Goal: Information Seeking & Learning: Learn about a topic

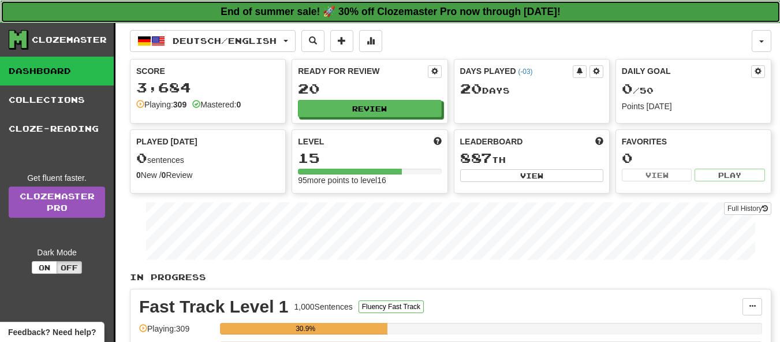
click at [477, 17] on strong "End of summer sale! 🚀 30% off Clozemaster Pro now through [DATE]!" at bounding box center [391, 12] width 340 height 12
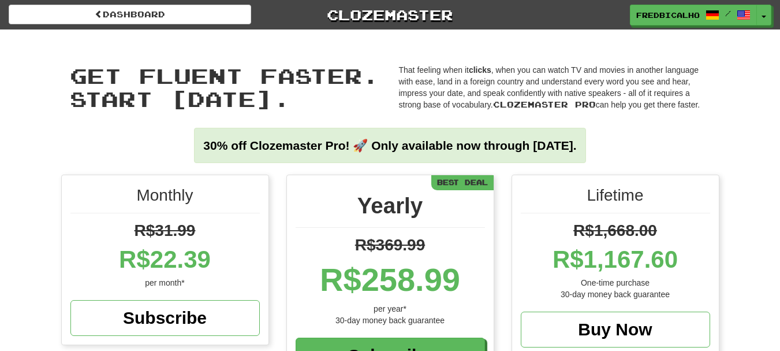
drag, startPoint x: 343, startPoint y: 147, endPoint x: 602, endPoint y: 147, distance: 259.4
click at [577, 147] on strong "30% off Clozemaster Pro! 🚀 Only available now through Friday August 29." at bounding box center [389, 145] width 373 height 13
copy strong "nly available now through Friday August 29."
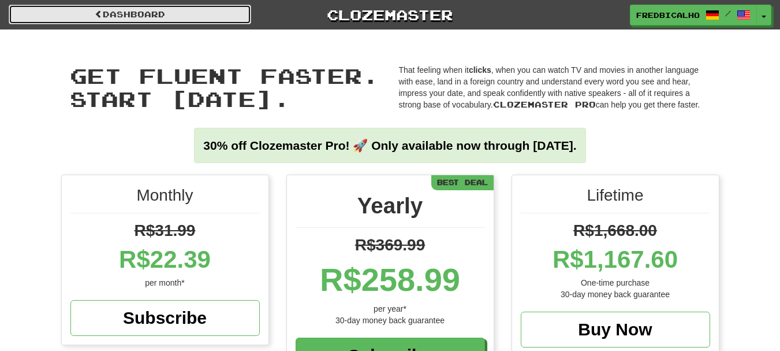
click at [155, 18] on link "Dashboard" at bounding box center [130, 15] width 243 height 20
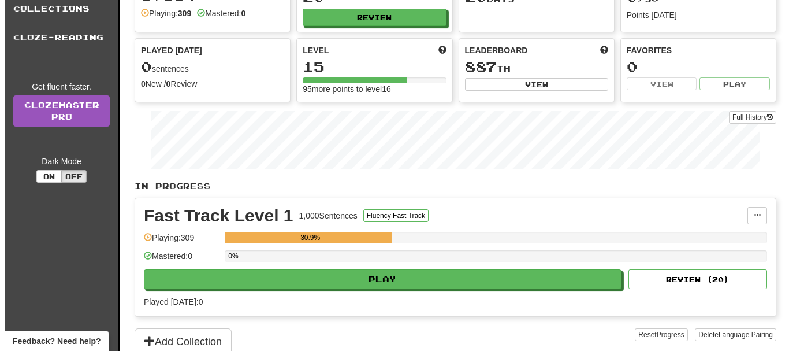
scroll to position [231, 0]
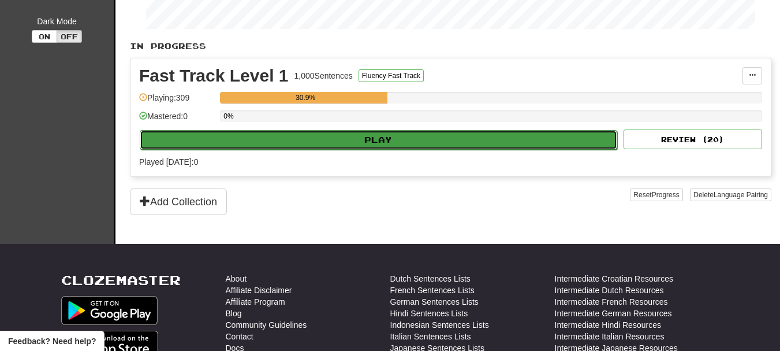
click at [370, 143] on button "Play" at bounding box center [379, 140] width 478 height 20
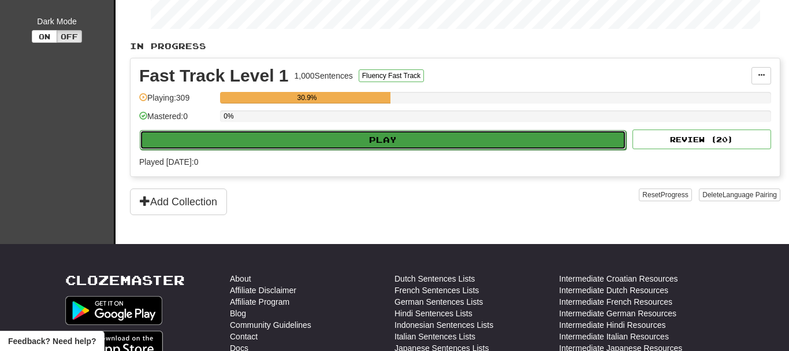
select select "**"
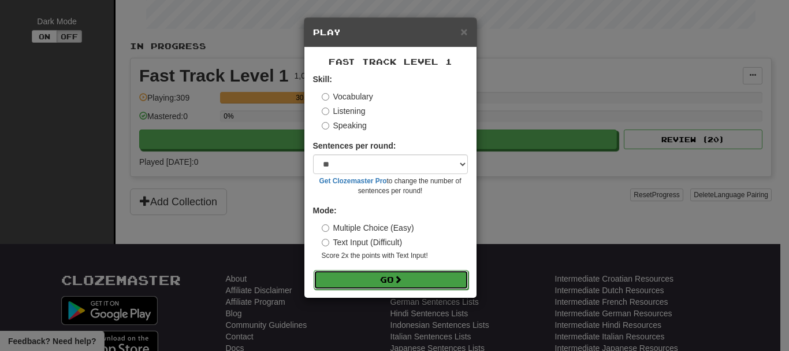
click at [416, 281] on button "Go" at bounding box center [391, 280] width 155 height 20
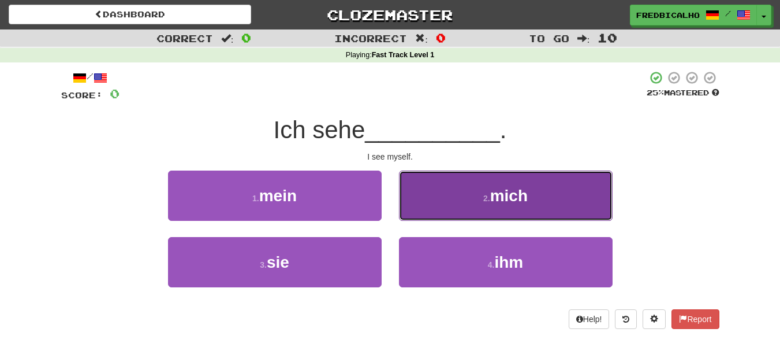
click at [446, 201] on button "2 . mich" at bounding box center [506, 195] width 214 height 50
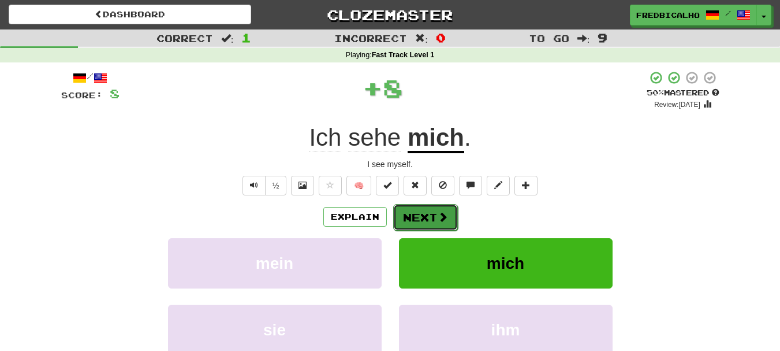
click at [436, 215] on button "Next" at bounding box center [425, 217] width 65 height 27
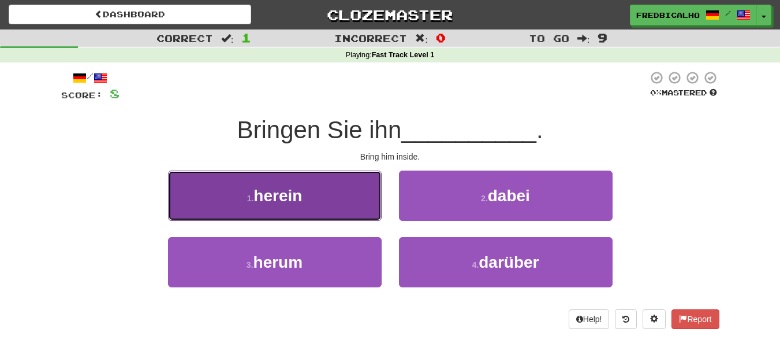
click at [323, 210] on button "1 . herein" at bounding box center [275, 195] width 214 height 50
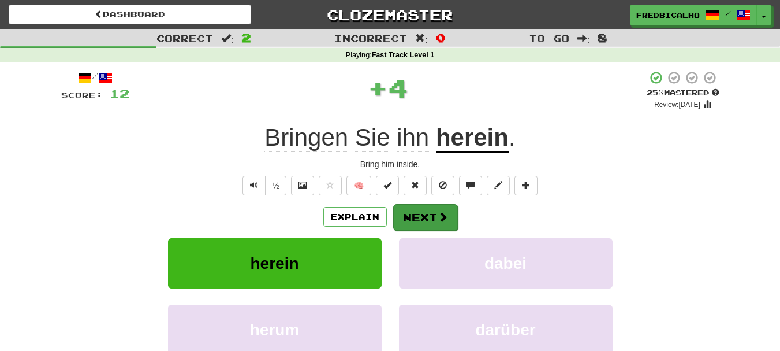
drag, startPoint x: 438, startPoint y: 232, endPoint x: 430, endPoint y: 211, distance: 22.3
click at [438, 228] on div "Explain Next herein dabei [PERSON_NAME] darüber Learn more: herein dabei [PERSO…" at bounding box center [390, 295] width 659 height 185
click at [430, 211] on button "Next" at bounding box center [425, 217] width 65 height 27
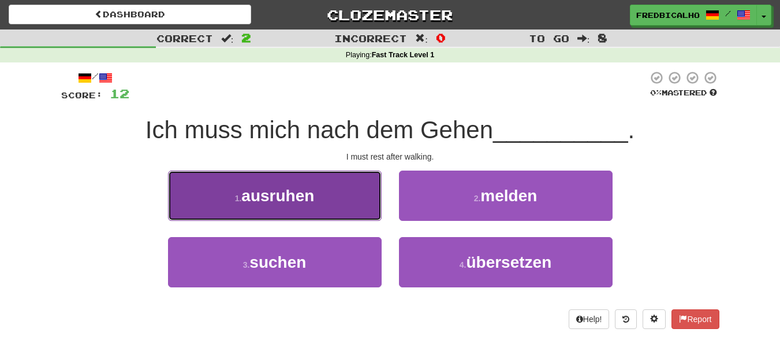
click at [344, 210] on button "1 . ausruhen" at bounding box center [275, 195] width 214 height 50
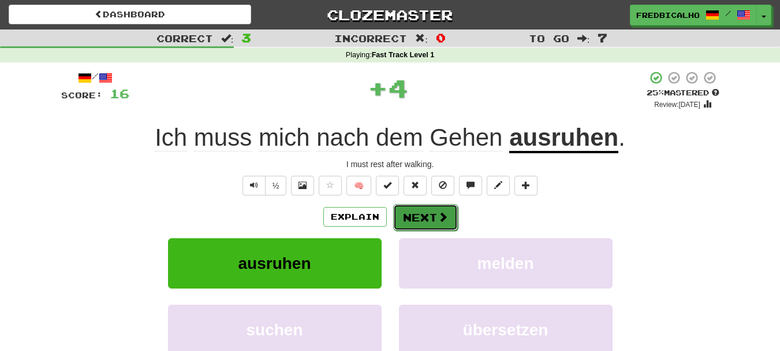
click at [427, 216] on button "Next" at bounding box center [425, 217] width 65 height 27
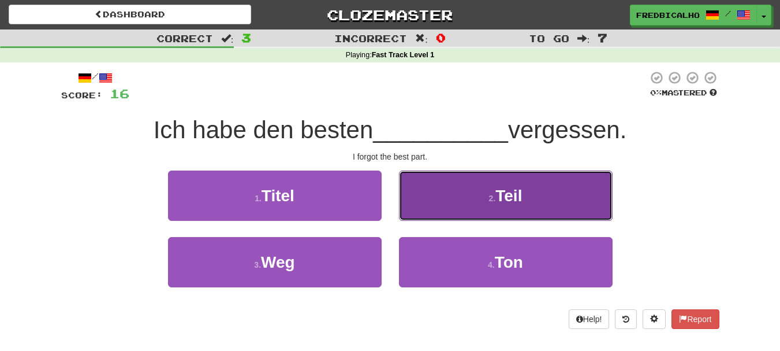
click at [439, 212] on button "2 . Teil" at bounding box center [506, 195] width 214 height 50
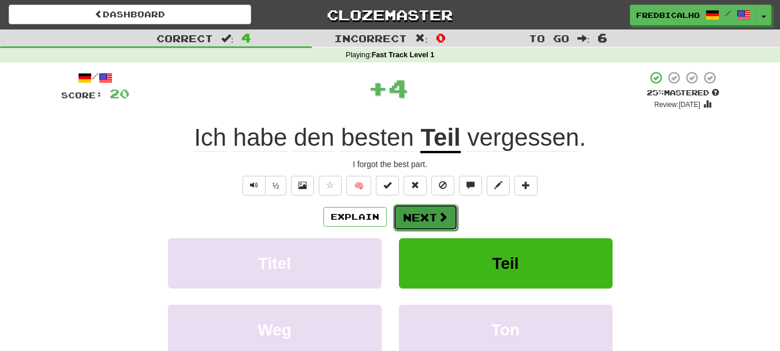
click at [434, 213] on button "Next" at bounding box center [425, 217] width 65 height 27
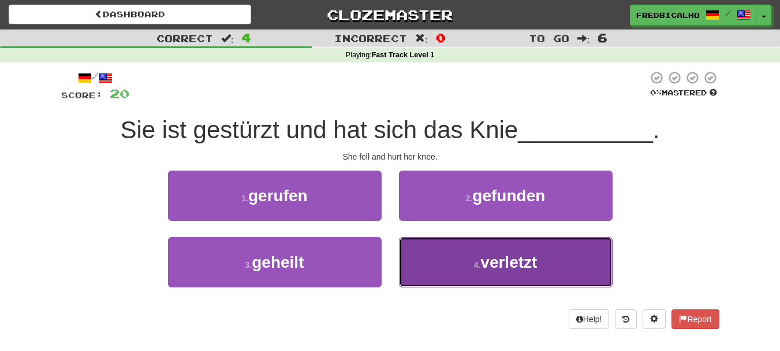
click at [434, 257] on button "4 . verletzt" at bounding box center [506, 262] width 214 height 50
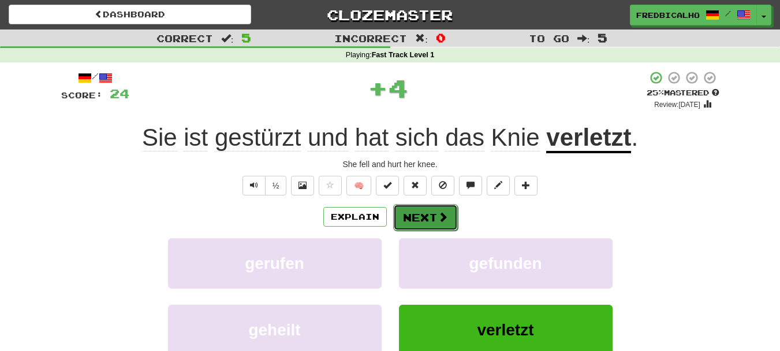
click at [414, 227] on button "Next" at bounding box center [425, 217] width 65 height 27
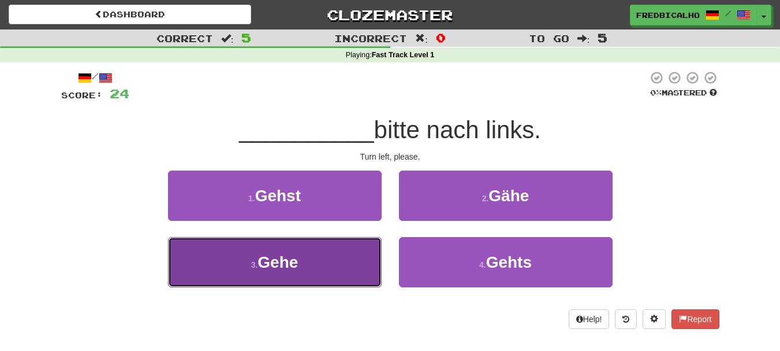
click at [349, 261] on button "3 . Gehe" at bounding box center [275, 262] width 214 height 50
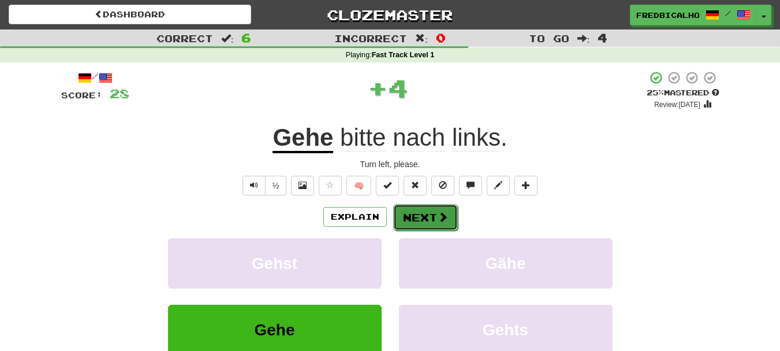
click at [436, 226] on button "Next" at bounding box center [425, 217] width 65 height 27
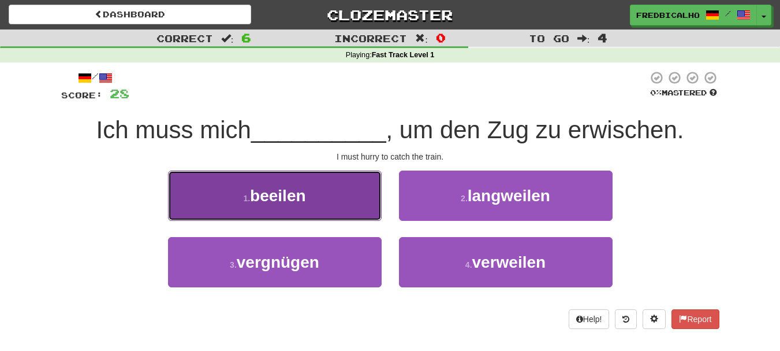
click at [373, 203] on button "1 . beeilen" at bounding box center [275, 195] width 214 height 50
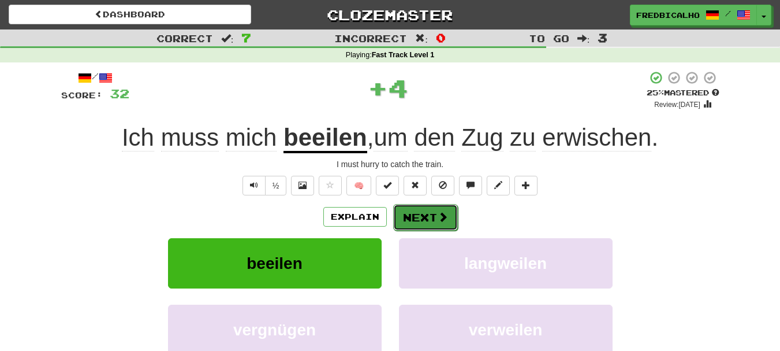
click at [441, 211] on span at bounding box center [443, 216] width 10 height 10
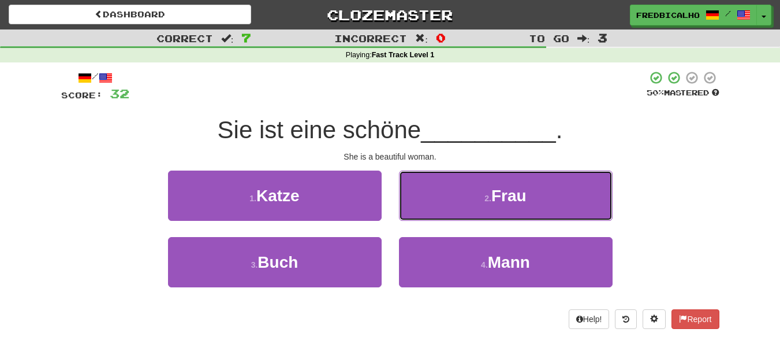
click at [441, 210] on button "2 . Frau" at bounding box center [506, 195] width 214 height 50
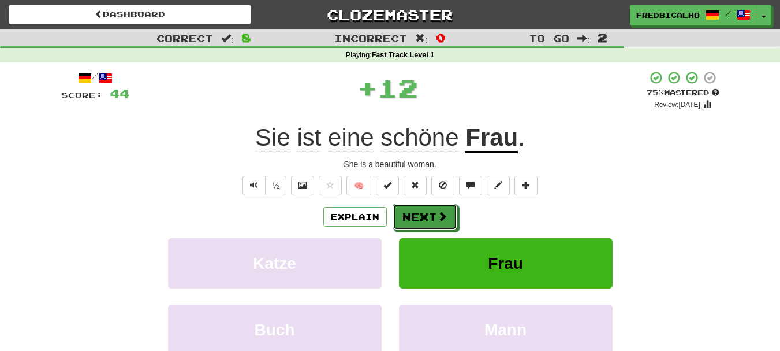
click at [441, 211] on span at bounding box center [442, 216] width 10 height 10
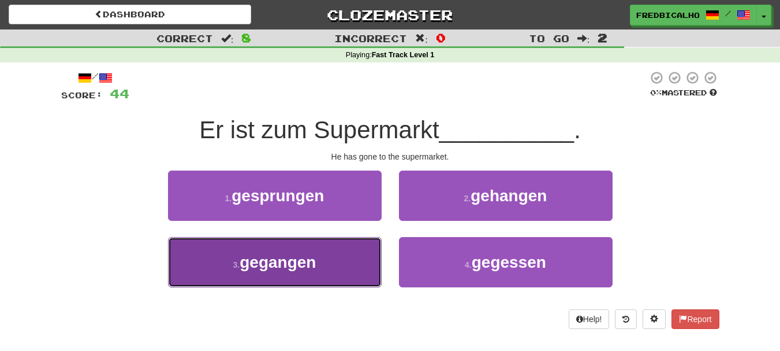
click at [359, 266] on button "3 . gegangen" at bounding box center [275, 262] width 214 height 50
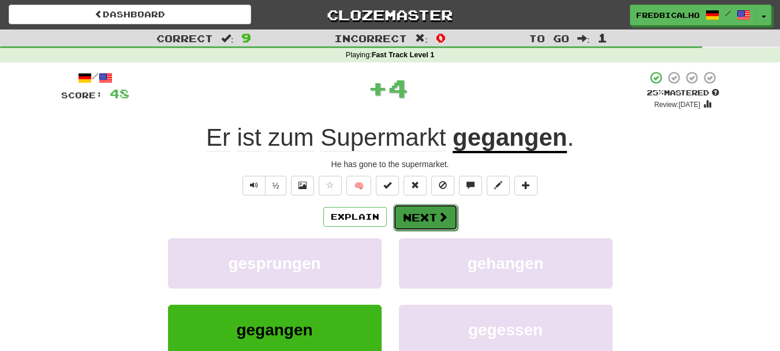
click at [420, 224] on button "Next" at bounding box center [425, 217] width 65 height 27
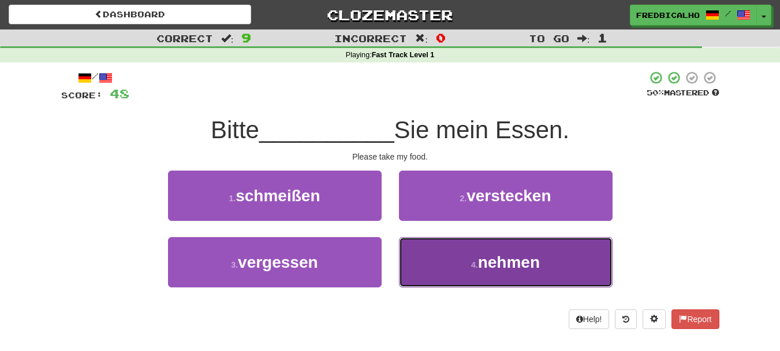
click at [425, 255] on button "4 . nehmen" at bounding box center [506, 262] width 214 height 50
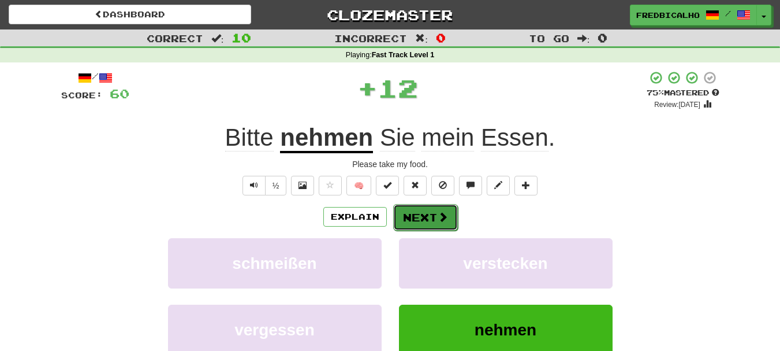
click at [433, 224] on button "Next" at bounding box center [425, 217] width 65 height 27
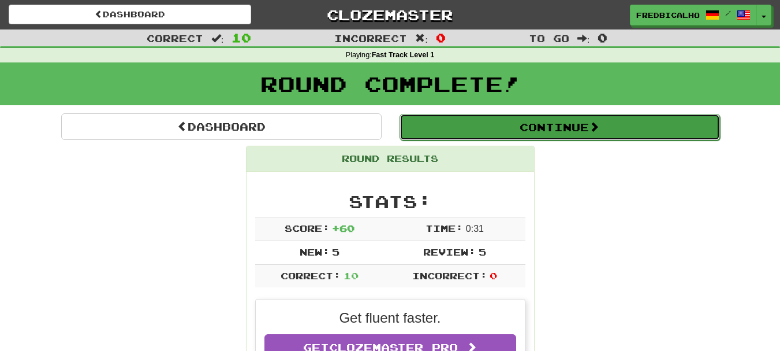
click at [541, 118] on button "Continue" at bounding box center [560, 127] width 321 height 27
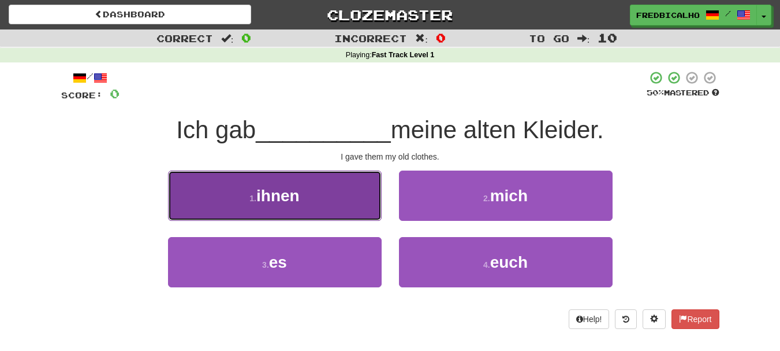
click at [313, 208] on button "1 . ihnen" at bounding box center [275, 195] width 214 height 50
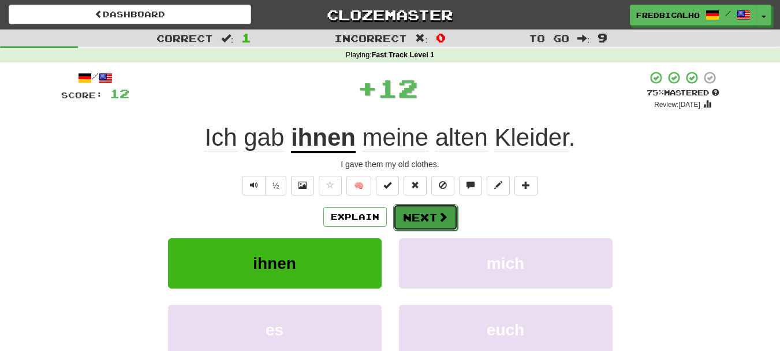
click at [411, 221] on button "Next" at bounding box center [425, 217] width 65 height 27
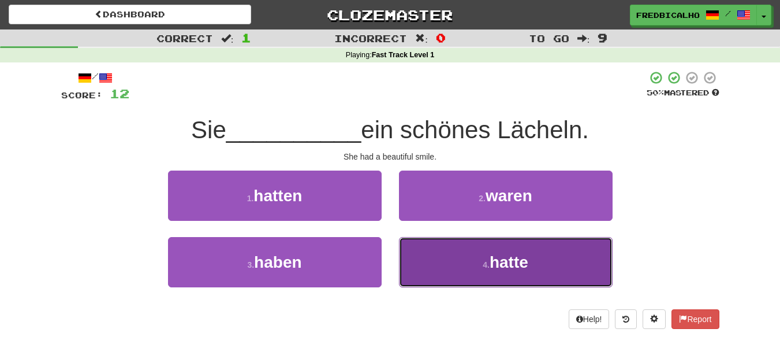
click at [438, 250] on button "4 . hatte" at bounding box center [506, 262] width 214 height 50
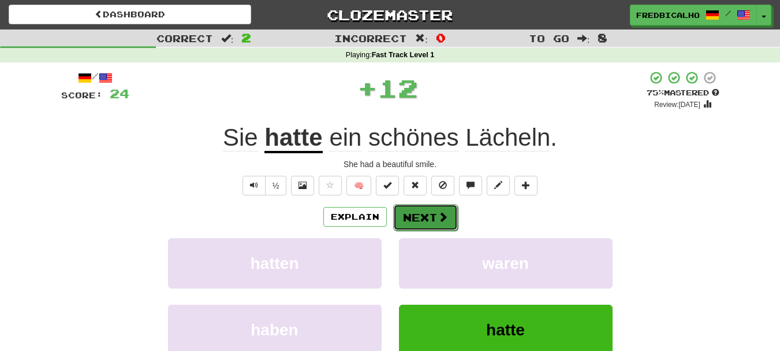
click at [426, 216] on button "Next" at bounding box center [425, 217] width 65 height 27
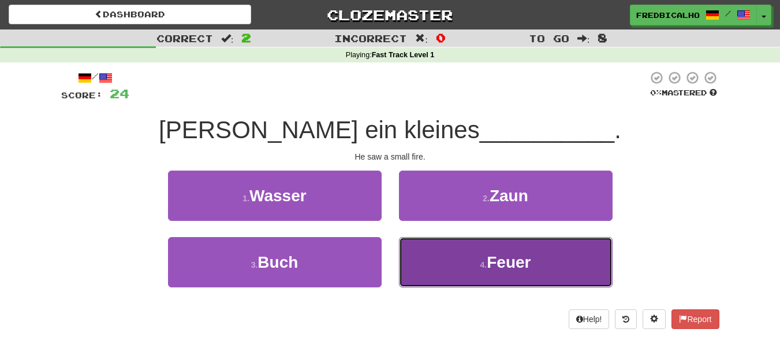
click at [440, 258] on button "4 . [PERSON_NAME]" at bounding box center [506, 262] width 214 height 50
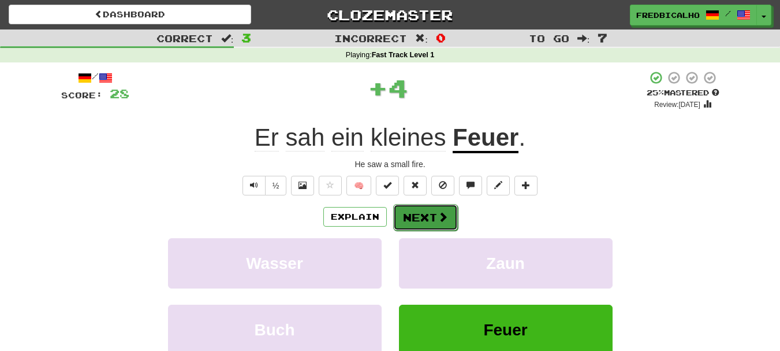
click at [438, 221] on span at bounding box center [443, 216] width 10 height 10
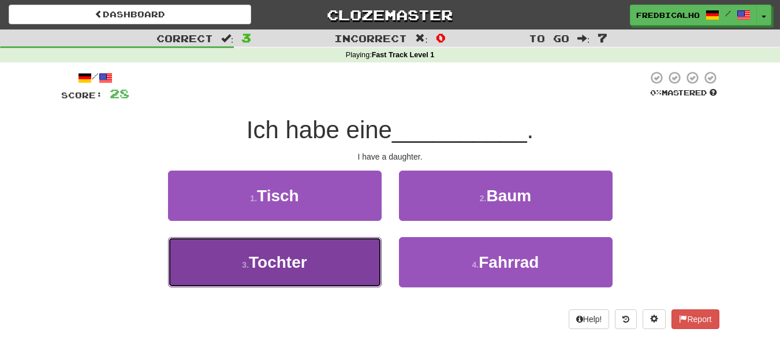
click at [345, 257] on button "3 . Tochter" at bounding box center [275, 262] width 214 height 50
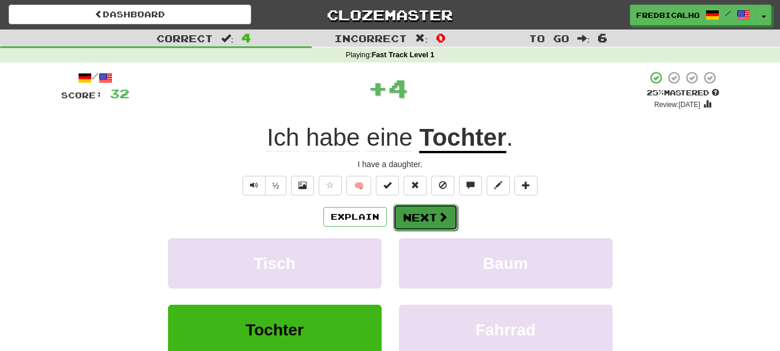
click at [422, 224] on button "Next" at bounding box center [425, 217] width 65 height 27
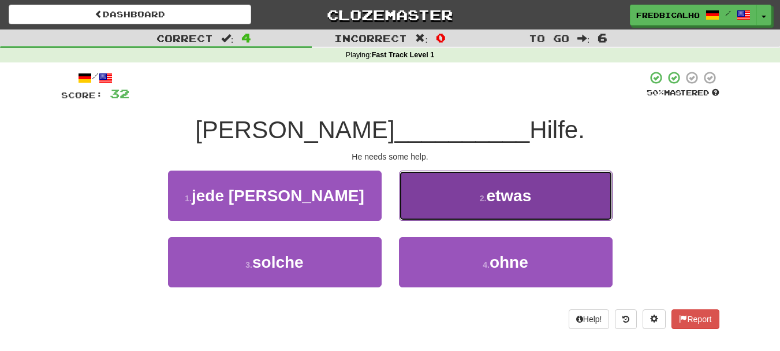
click at [455, 218] on button "2 . etwas" at bounding box center [506, 195] width 214 height 50
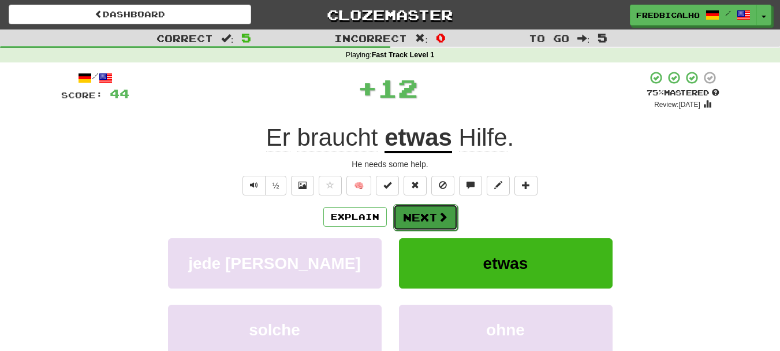
click at [438, 213] on span at bounding box center [443, 216] width 10 height 10
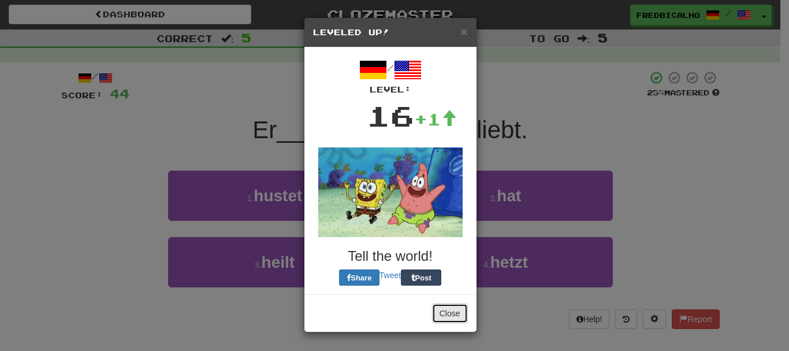
click at [447, 317] on button "Close" at bounding box center [450, 313] width 36 height 20
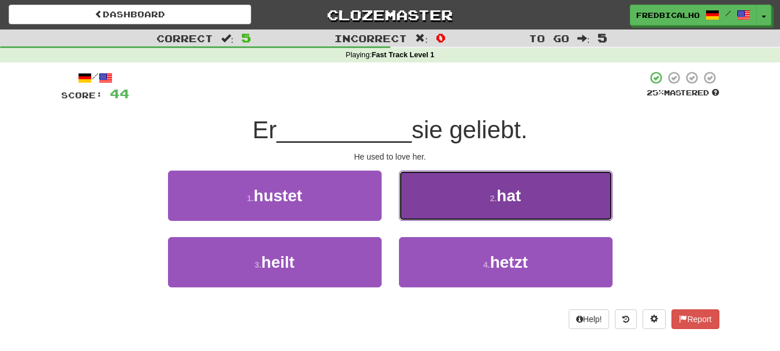
click at [456, 207] on button "2 . hat" at bounding box center [506, 195] width 214 height 50
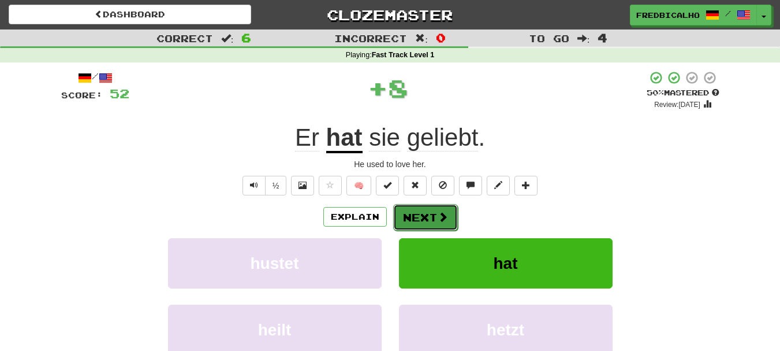
click at [443, 215] on span at bounding box center [443, 216] width 10 height 10
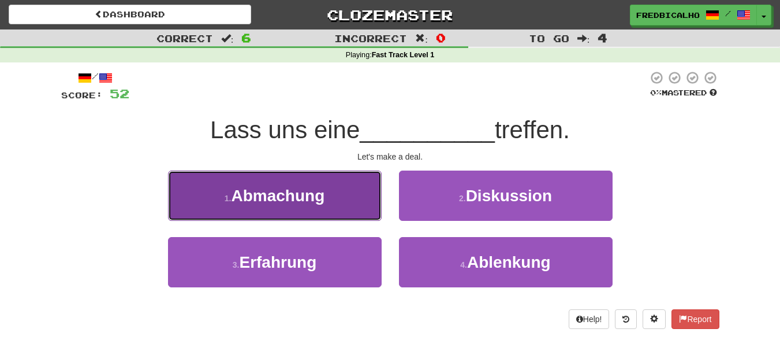
click at [346, 199] on button "1 . Abmachung" at bounding box center [275, 195] width 214 height 50
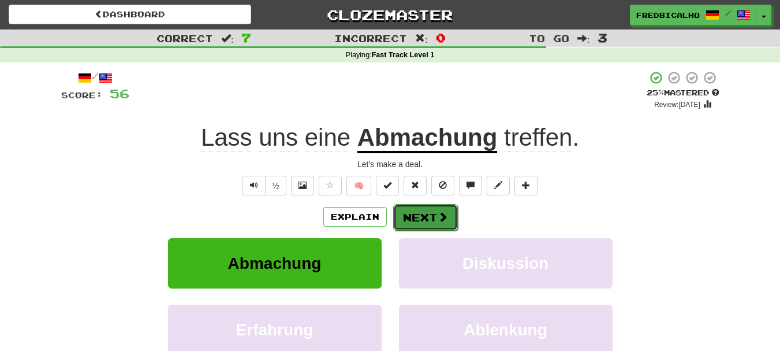
click at [412, 219] on button "Next" at bounding box center [425, 217] width 65 height 27
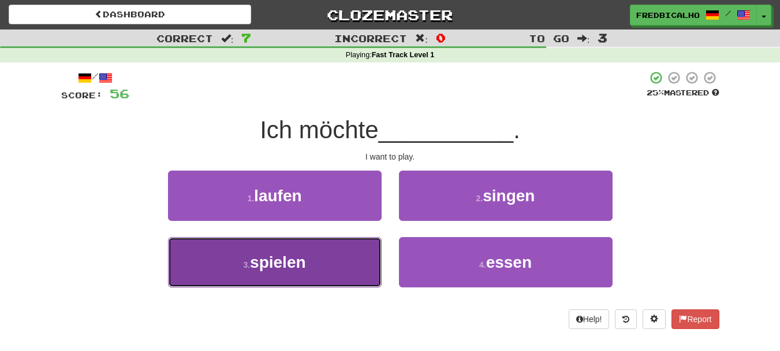
click at [343, 254] on button "3 . spielen" at bounding box center [275, 262] width 214 height 50
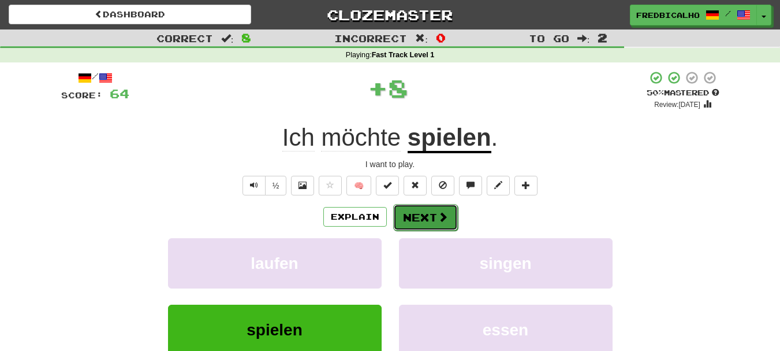
click at [438, 217] on span at bounding box center [443, 216] width 10 height 10
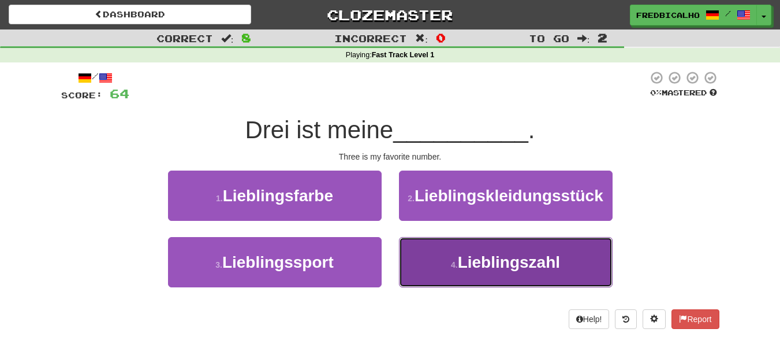
click at [438, 261] on button "4 . Lieblingszahl" at bounding box center [506, 262] width 214 height 50
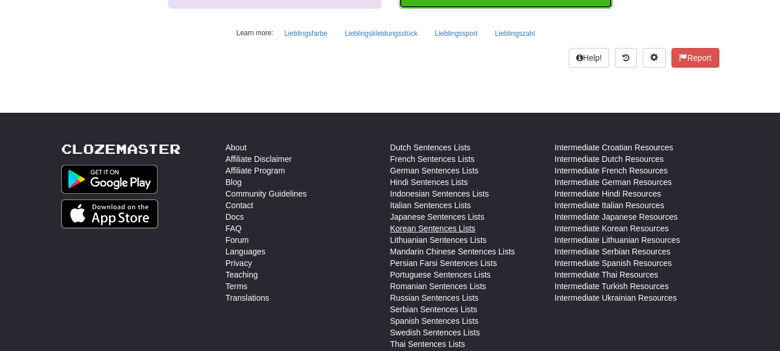
scroll to position [289, 0]
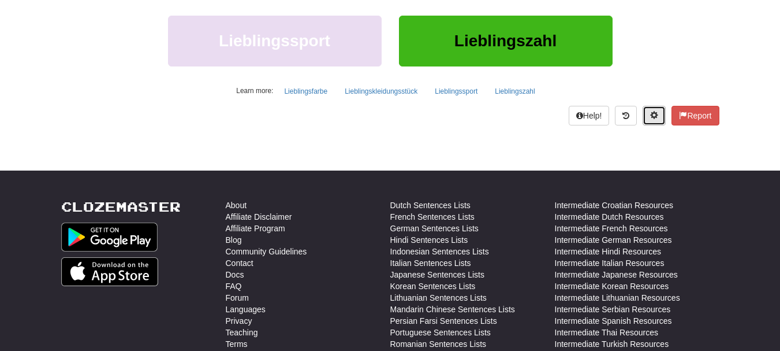
click at [656, 117] on span at bounding box center [654, 115] width 8 height 8
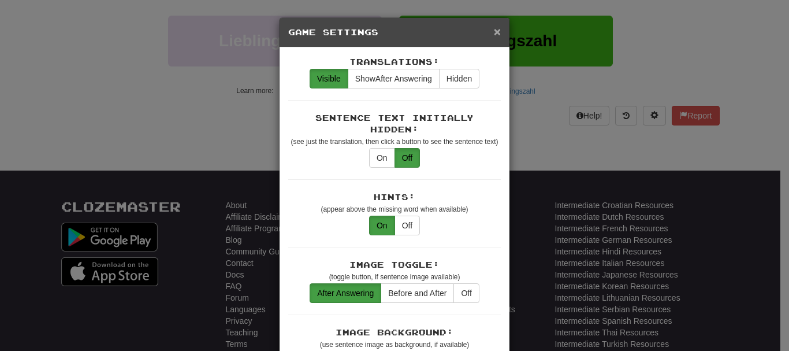
click at [496, 30] on span "×" at bounding box center [497, 31] width 7 height 13
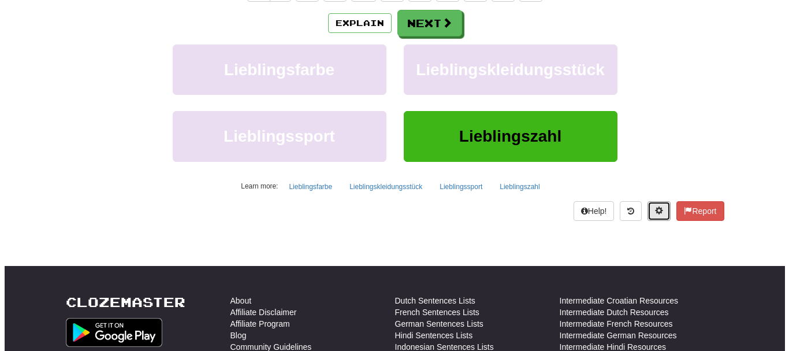
scroll to position [0, 0]
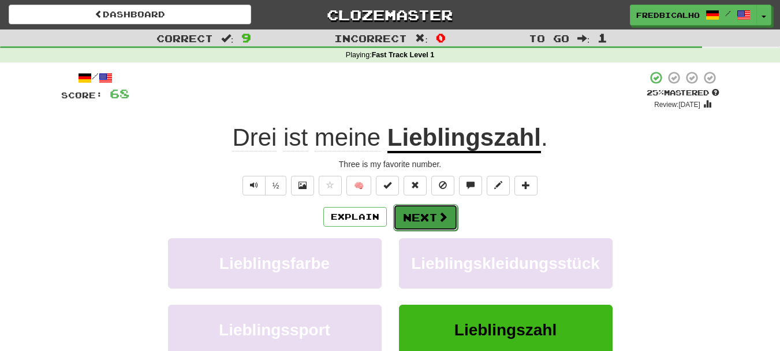
click at [430, 211] on button "Next" at bounding box center [425, 217] width 65 height 27
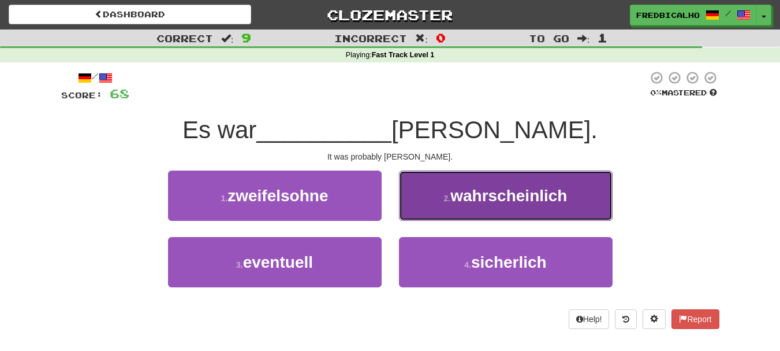
click at [471, 183] on button "2 . wahrscheinlich" at bounding box center [506, 195] width 214 height 50
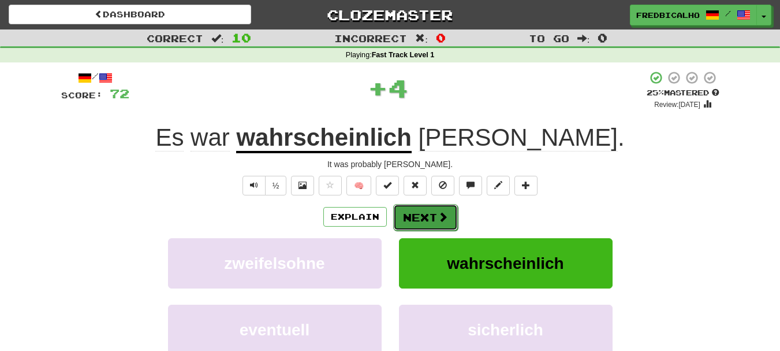
click at [433, 213] on button "Next" at bounding box center [425, 217] width 65 height 27
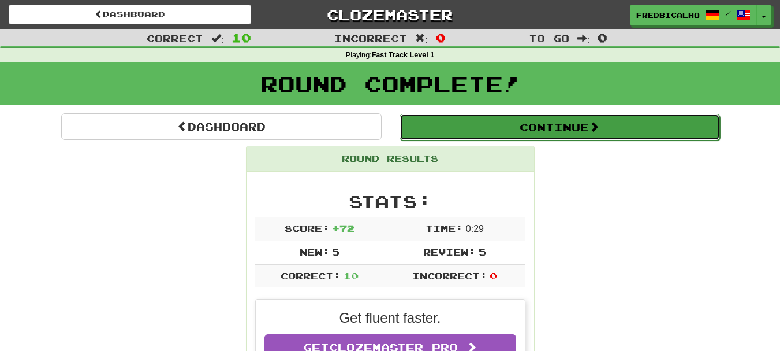
click at [535, 122] on button "Continue" at bounding box center [560, 127] width 321 height 27
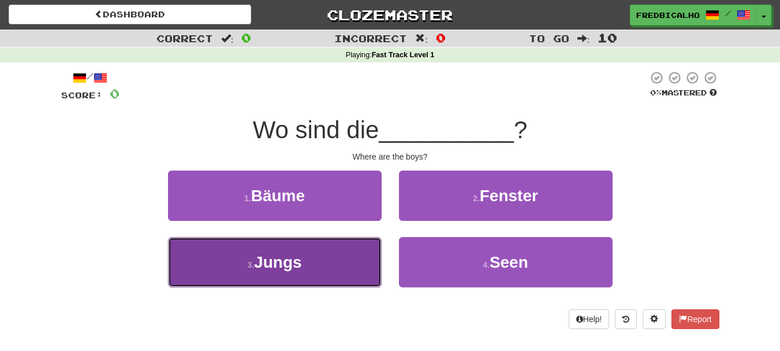
click at [277, 261] on span "Jungs" at bounding box center [277, 262] width 47 height 18
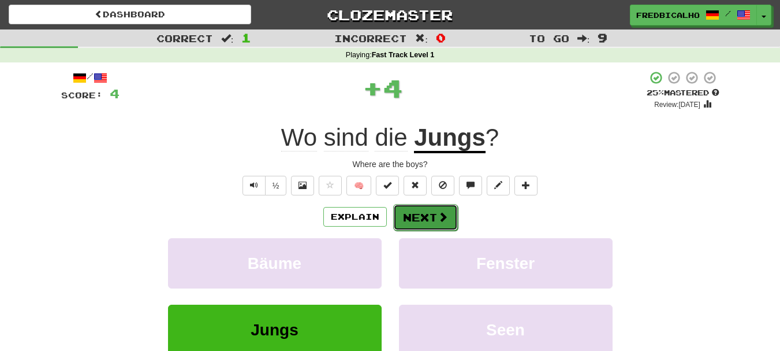
click at [436, 211] on button "Next" at bounding box center [425, 217] width 65 height 27
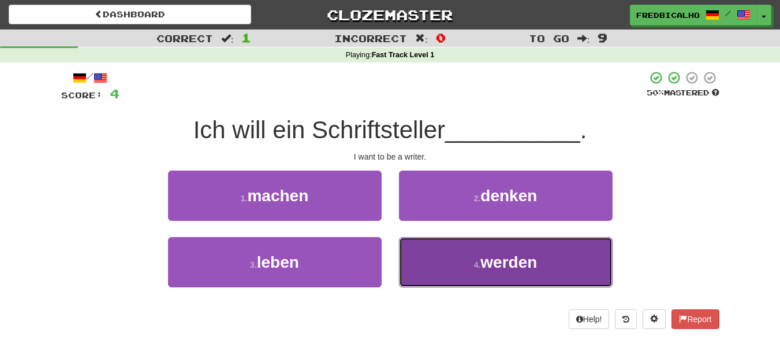
click at [422, 262] on button "4 . werden" at bounding box center [506, 262] width 214 height 50
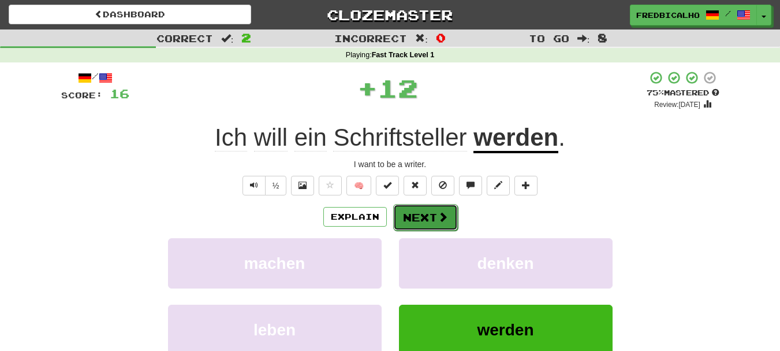
click at [421, 224] on button "Next" at bounding box center [425, 217] width 65 height 27
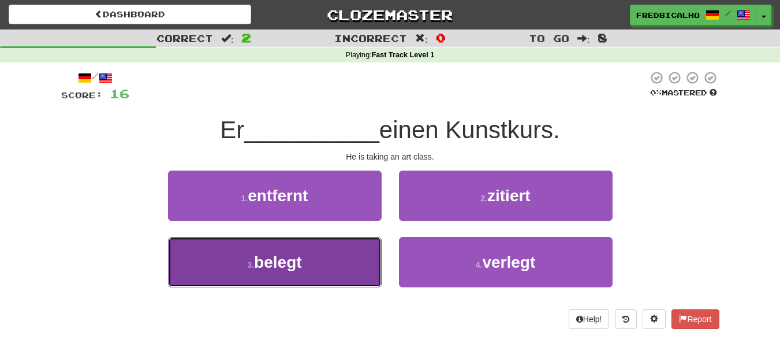
click at [347, 256] on button "3 . belegt" at bounding box center [275, 262] width 214 height 50
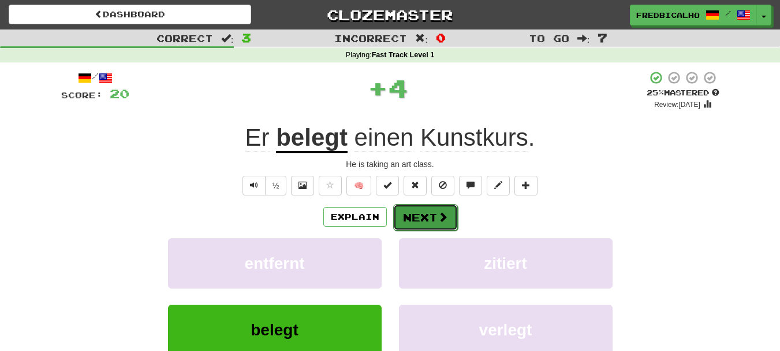
click at [435, 221] on button "Next" at bounding box center [425, 217] width 65 height 27
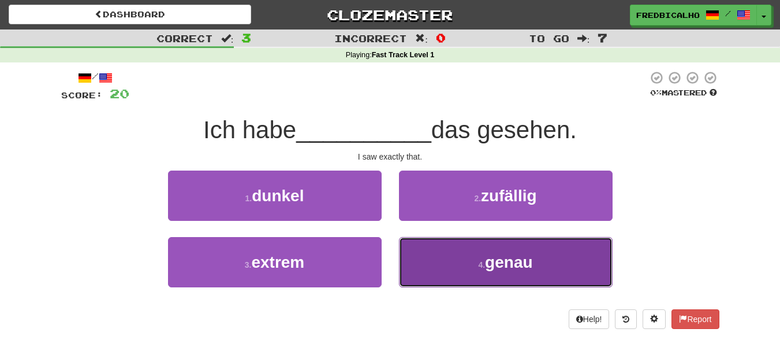
click at [440, 241] on button "4 . genau" at bounding box center [506, 262] width 214 height 50
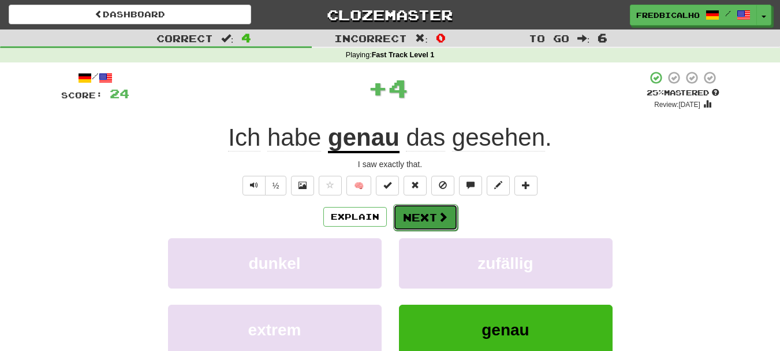
click at [441, 219] on span at bounding box center [443, 216] width 10 height 10
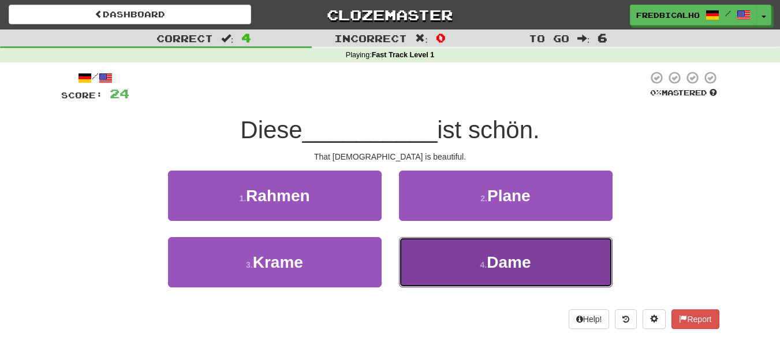
click at [448, 250] on button "4 . Dame" at bounding box center [506, 262] width 214 height 50
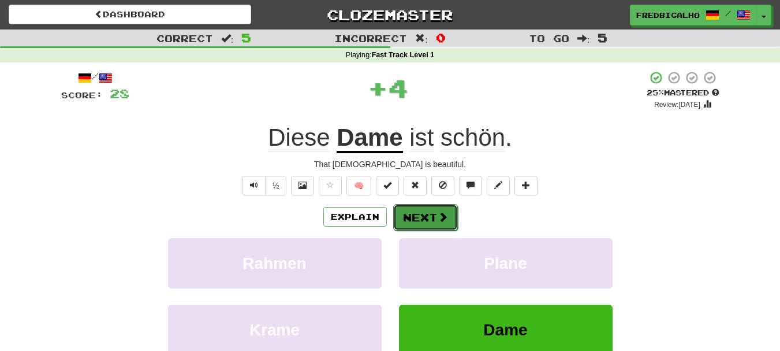
click at [441, 215] on span at bounding box center [443, 216] width 10 height 10
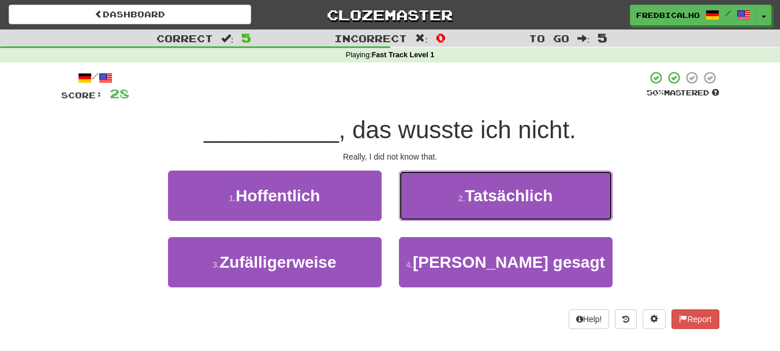
click at [441, 215] on button "2 . Tatsächlich" at bounding box center [506, 195] width 214 height 50
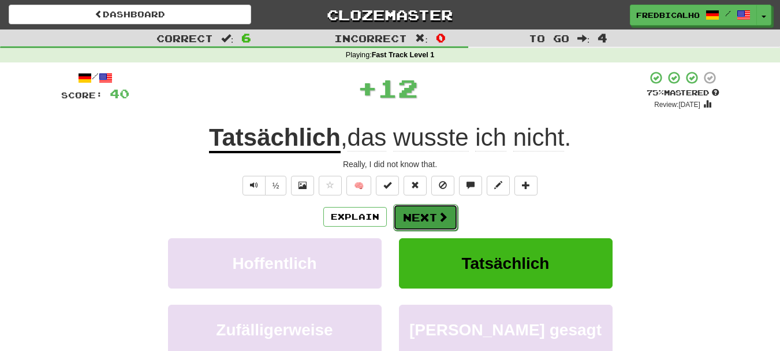
click at [428, 218] on button "Next" at bounding box center [425, 217] width 65 height 27
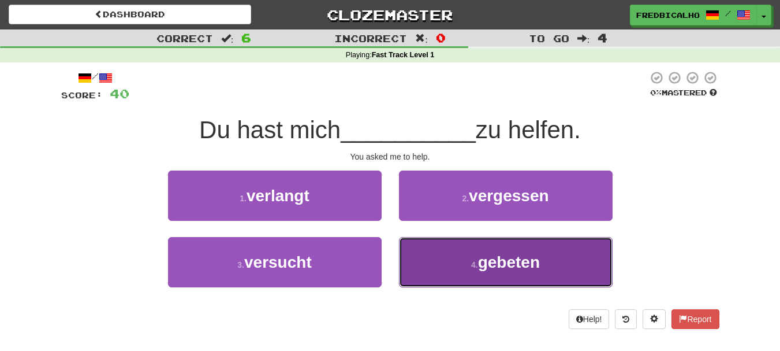
click at [412, 263] on button "4 . gebeten" at bounding box center [506, 262] width 214 height 50
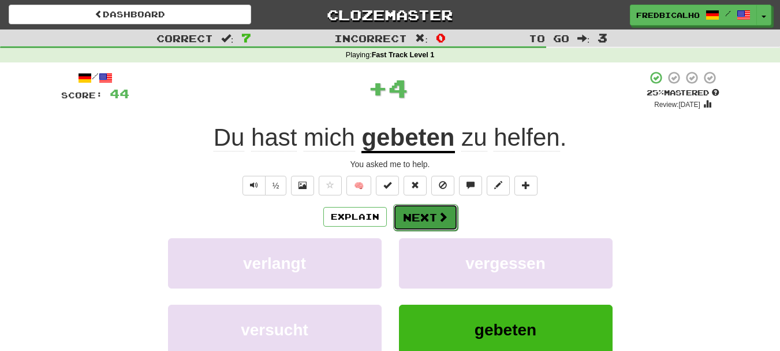
click at [423, 220] on button "Next" at bounding box center [425, 217] width 65 height 27
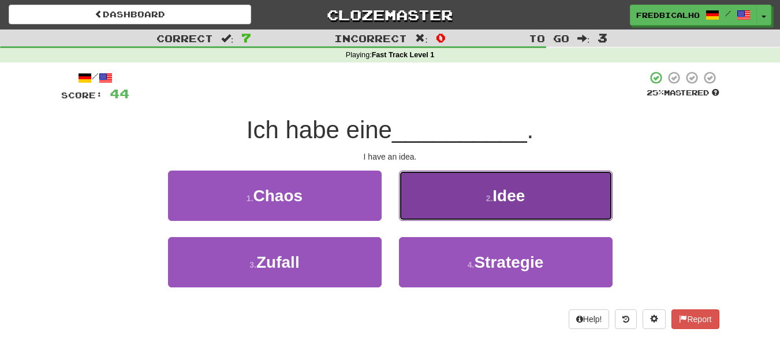
click at [434, 212] on button "2 . Idee" at bounding box center [506, 195] width 214 height 50
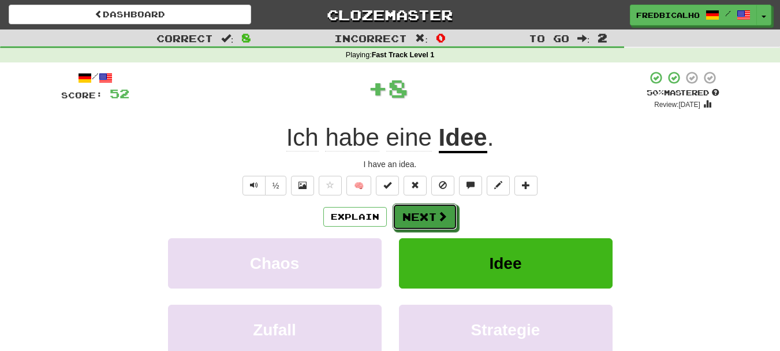
click at [434, 212] on button "Next" at bounding box center [425, 216] width 65 height 27
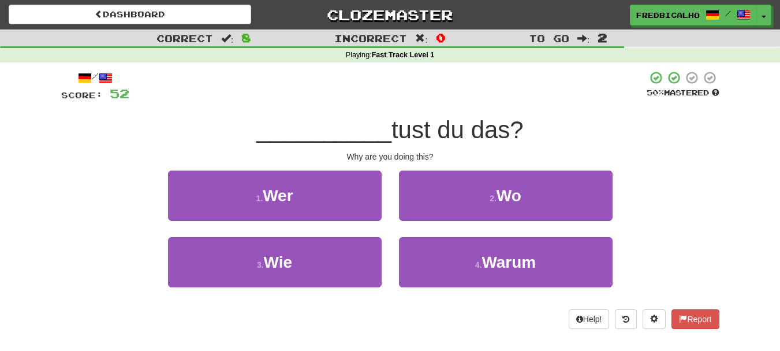
click at [520, 291] on div "4 . [GEOGRAPHIC_DATA]" at bounding box center [506, 270] width 231 height 66
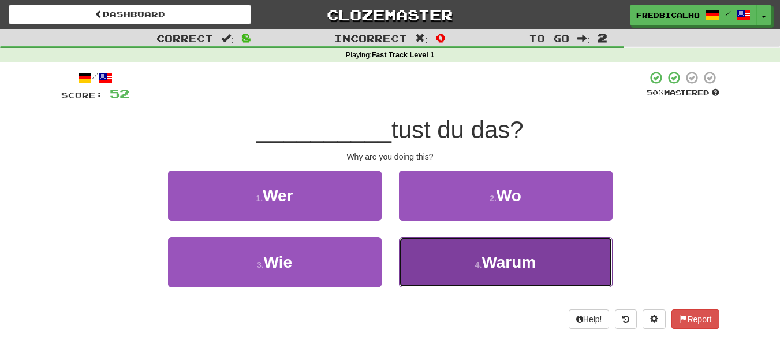
click at [520, 277] on button "4 . [GEOGRAPHIC_DATA]" at bounding box center [506, 262] width 214 height 50
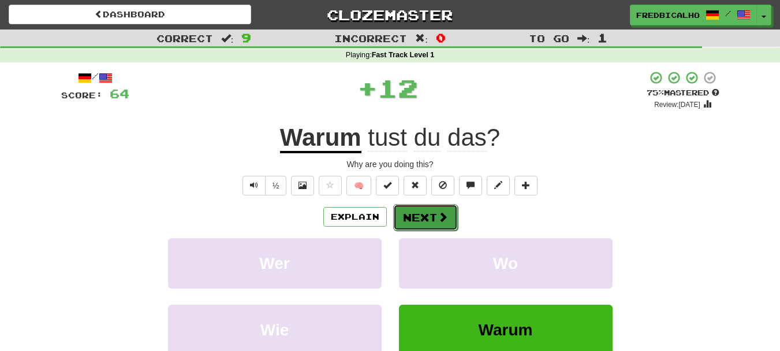
click at [441, 223] on button "Next" at bounding box center [425, 217] width 65 height 27
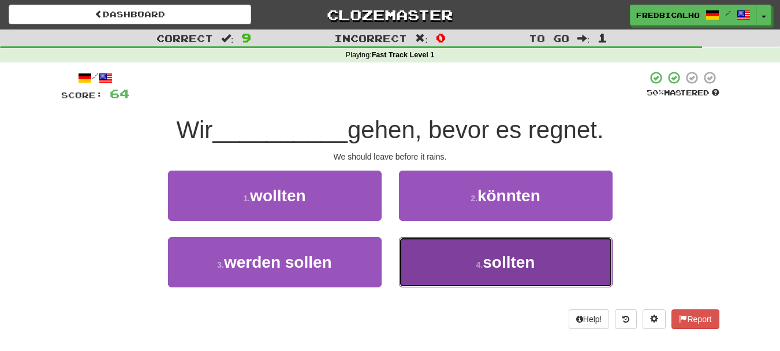
click at [451, 262] on button "4 . sollten" at bounding box center [506, 262] width 214 height 50
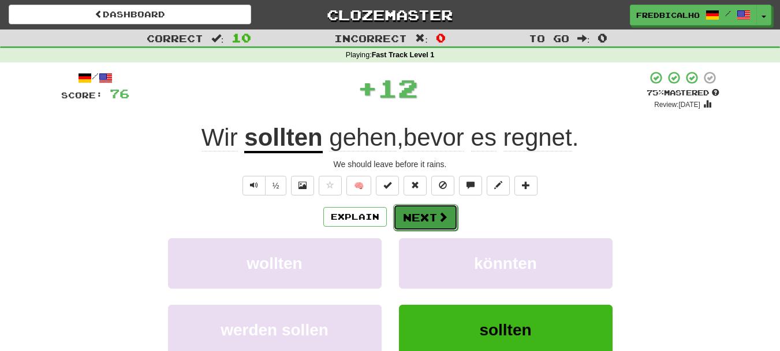
click at [422, 220] on button "Next" at bounding box center [425, 217] width 65 height 27
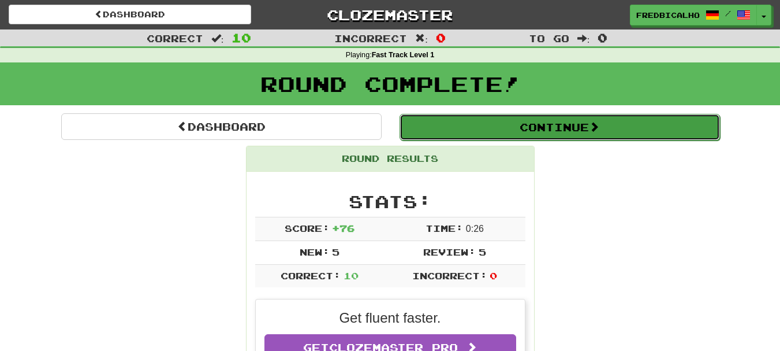
click at [490, 138] on button "Continue" at bounding box center [560, 127] width 321 height 27
